Goal: Task Accomplishment & Management: Complete application form

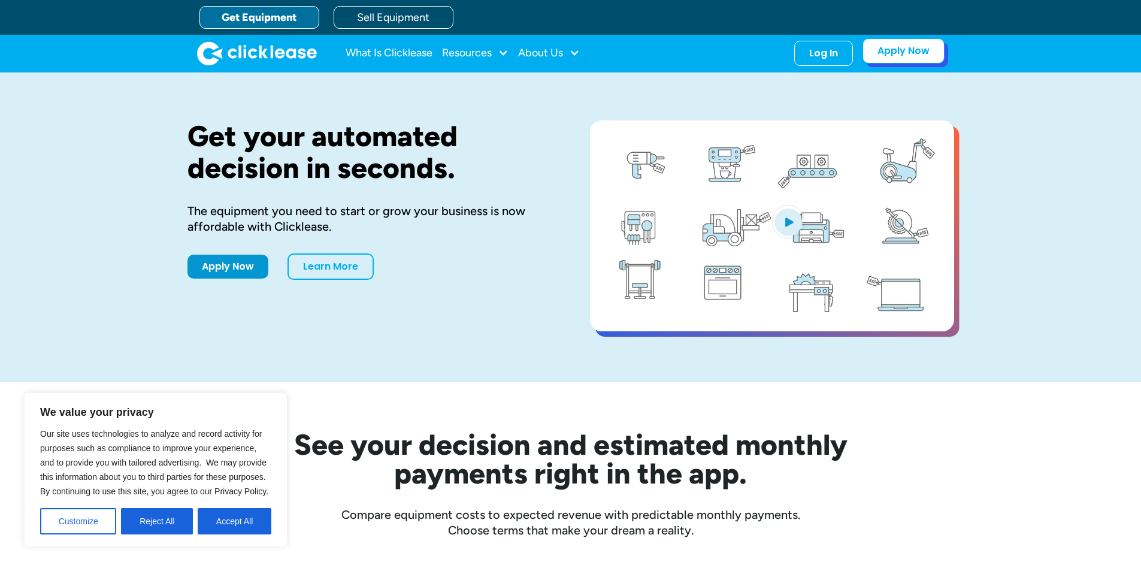
click at [907, 50] on link "Apply Now" at bounding box center [903, 50] width 82 height 25
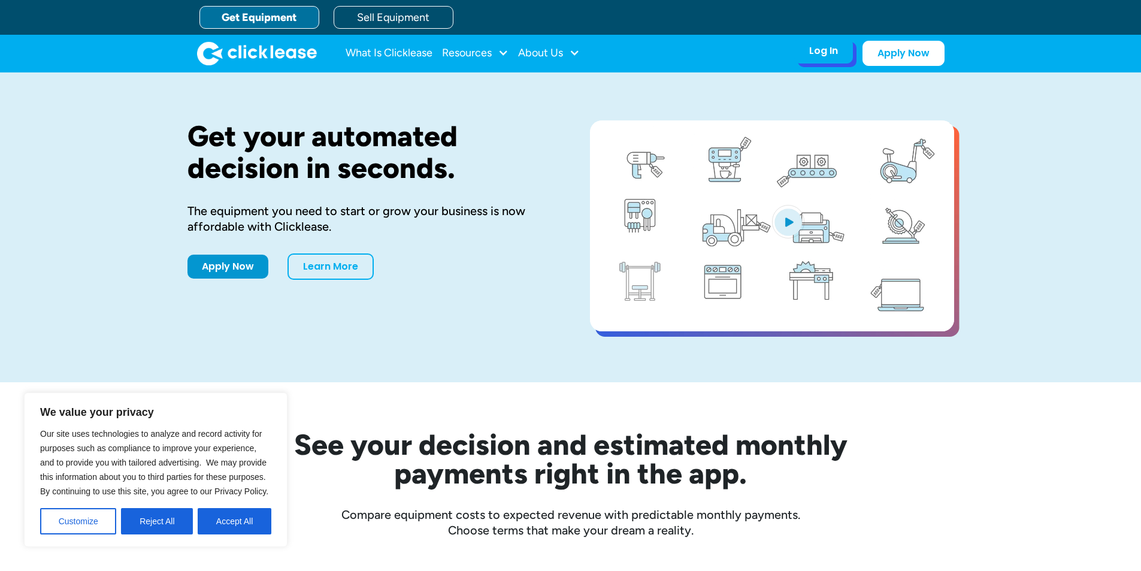
click at [813, 46] on div "Log In" at bounding box center [823, 51] width 29 height 12
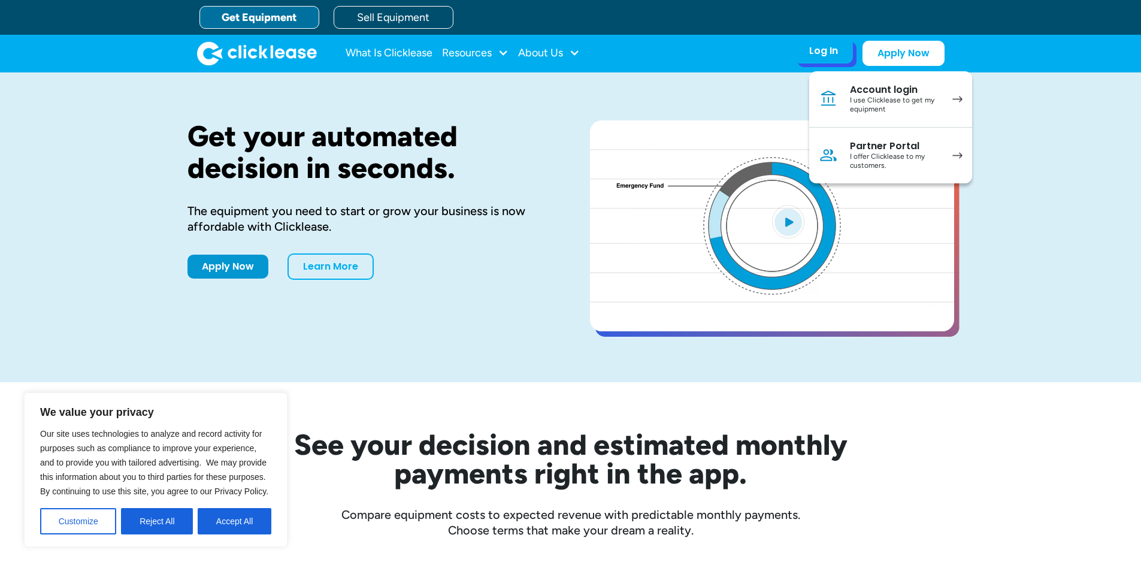
click at [892, 152] on div "I offer Clicklease to my customers." at bounding box center [895, 161] width 90 height 19
